Goal: Information Seeking & Learning: Learn about a topic

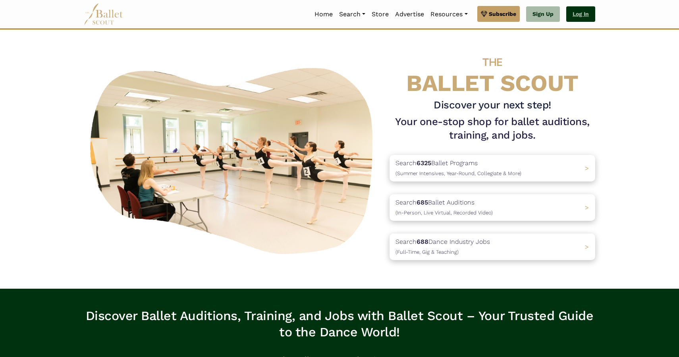
click at [574, 19] on link "Log In" at bounding box center [581, 14] width 29 height 16
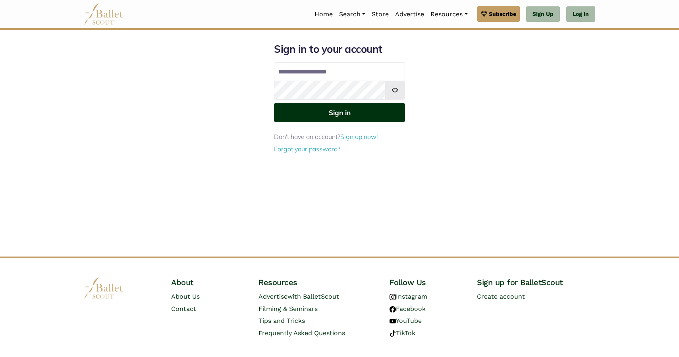
type input "**********"
click at [322, 116] on button "Sign in" at bounding box center [339, 112] width 131 height 19
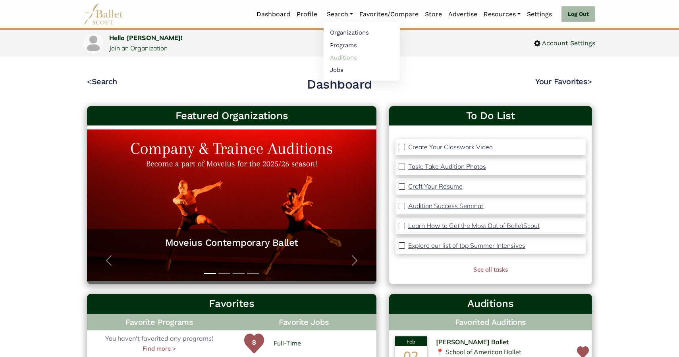
click at [339, 61] on link "Auditions" at bounding box center [362, 57] width 76 height 12
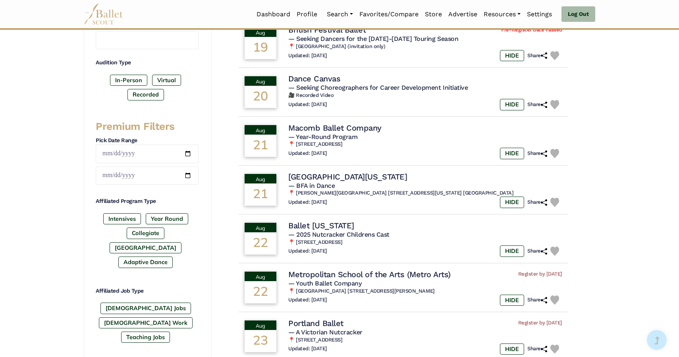
scroll to position [257, 0]
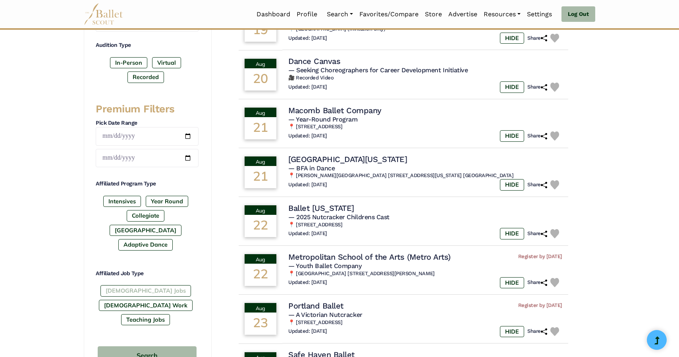
click at [131, 285] on label "[DEMOGRAPHIC_DATA] Jobs" at bounding box center [146, 290] width 91 height 11
click at [173, 225] on label "Post High School" at bounding box center [146, 230] width 72 height 11
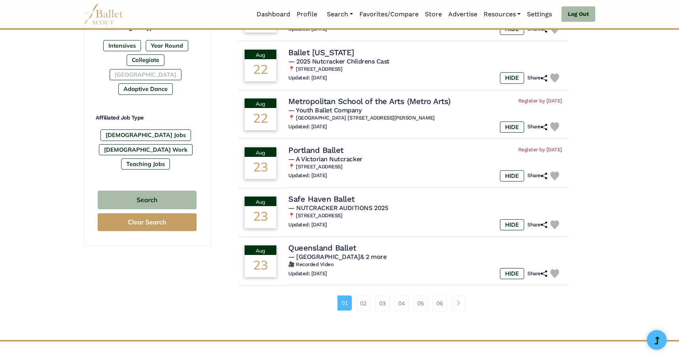
scroll to position [422, 0]
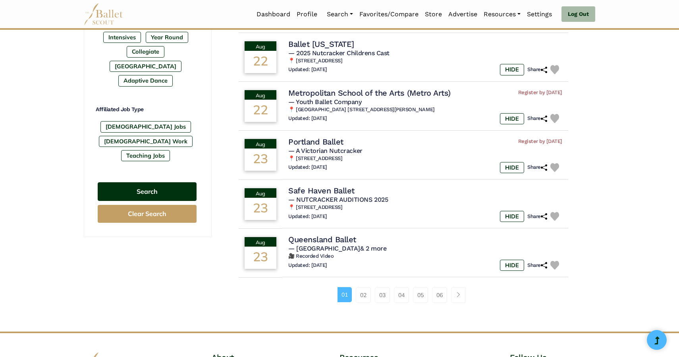
click at [148, 182] on button "Search" at bounding box center [147, 191] width 99 height 19
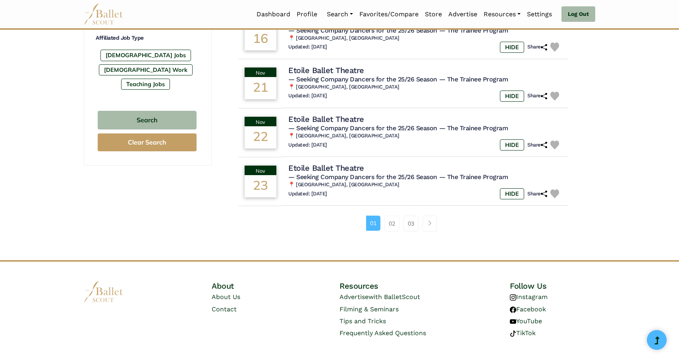
scroll to position [495, 0]
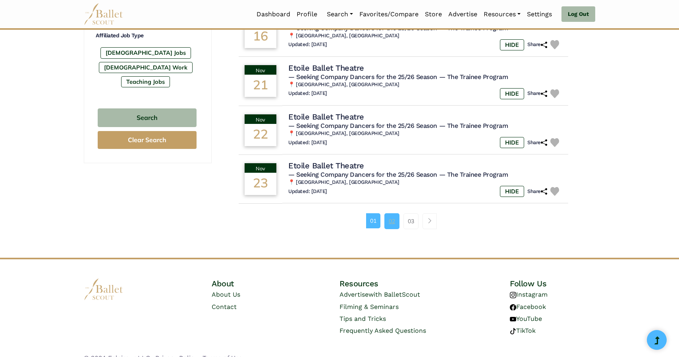
click at [392, 228] on link "02" at bounding box center [392, 221] width 15 height 16
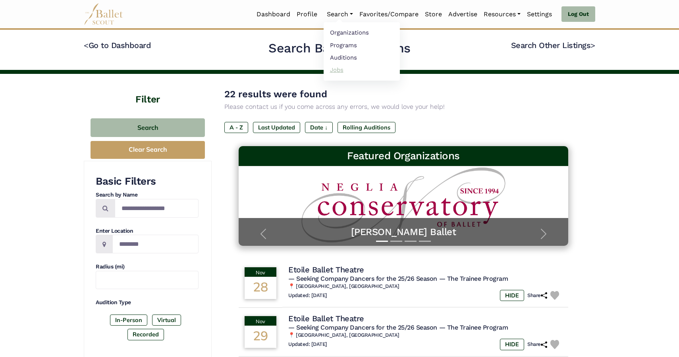
click at [333, 71] on link "Jobs" at bounding box center [362, 70] width 76 height 12
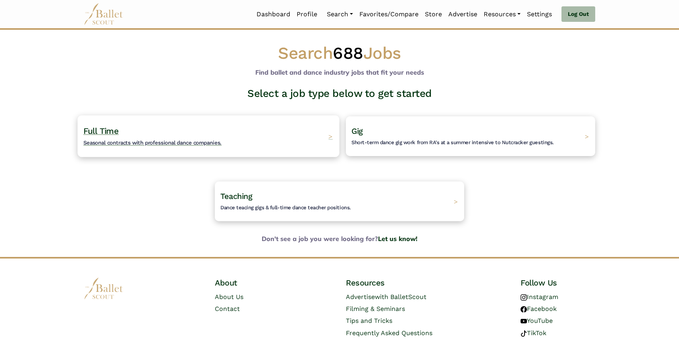
click at [108, 140] on span "Seasonal contracts with professional dance companies." at bounding box center [152, 142] width 138 height 6
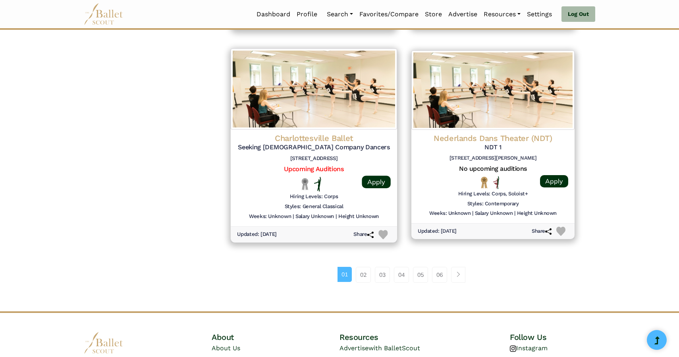
scroll to position [982, 0]
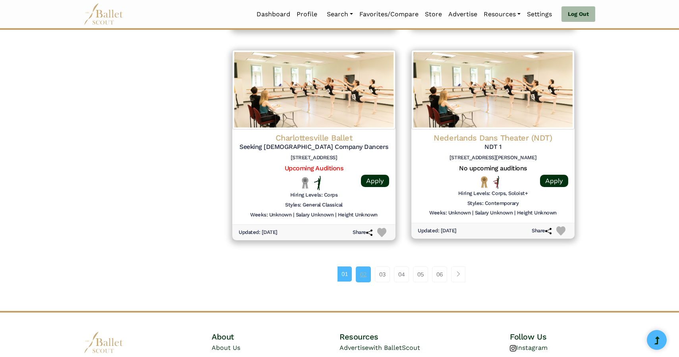
click at [363, 276] on link "02" at bounding box center [363, 275] width 15 height 16
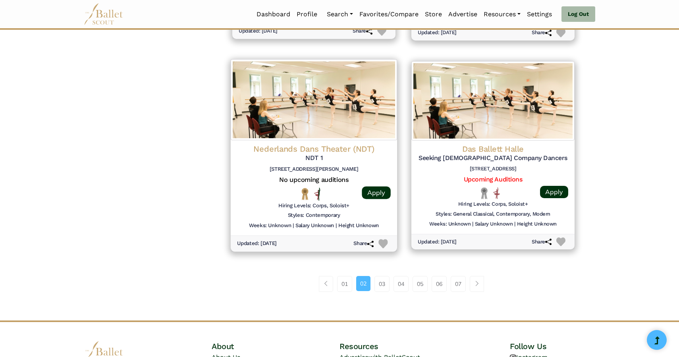
scroll to position [971, 0]
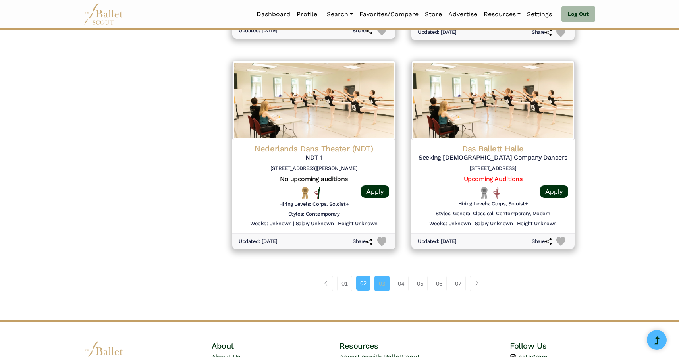
click at [381, 284] on link "03" at bounding box center [382, 284] width 15 height 16
